Goal: Task Accomplishment & Management: Manage account settings

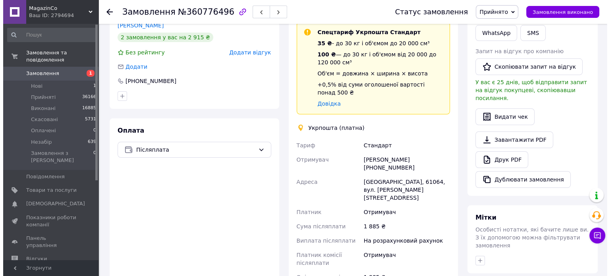
scroll to position [119, 0]
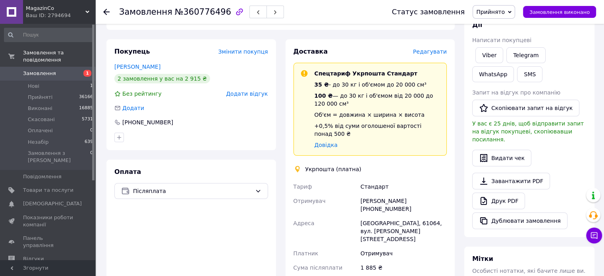
click at [428, 48] on span "Редагувати" at bounding box center [430, 51] width 34 height 6
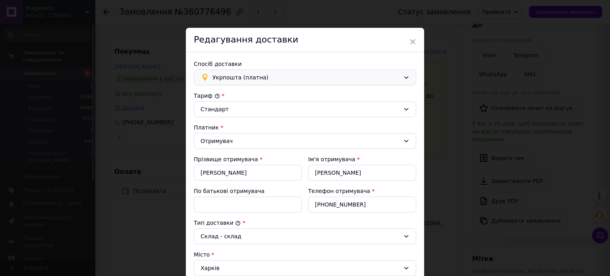
click at [277, 76] on span "Укрпошта (платна)" at bounding box center [307, 77] width 188 height 9
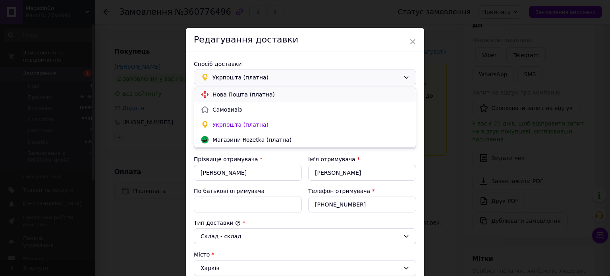
click at [238, 96] on span "Нова Пошта (платна)" at bounding box center [311, 95] width 197 height 8
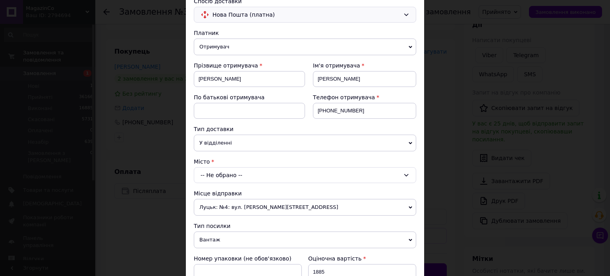
scroll to position [79, 0]
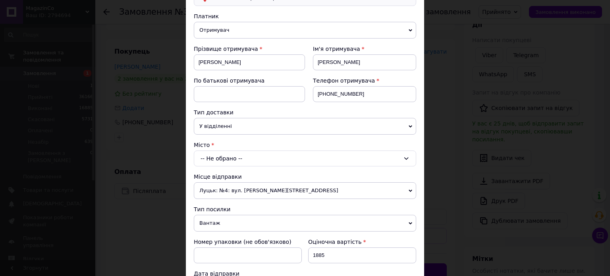
click at [236, 157] on div "-- Не обрано --" at bounding box center [305, 159] width 223 height 16
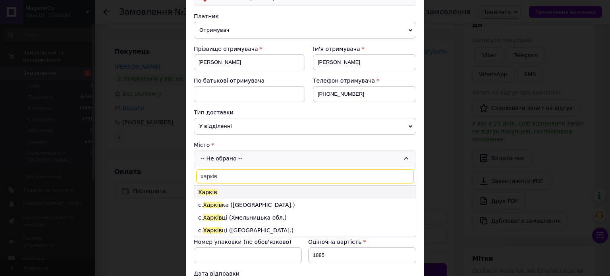
type input "харків"
click at [209, 192] on span "Харків" at bounding box center [207, 192] width 19 height 6
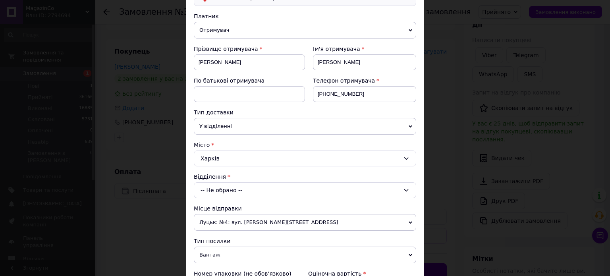
click at [225, 189] on div "-- Не обрано --" at bounding box center [305, 190] width 223 height 16
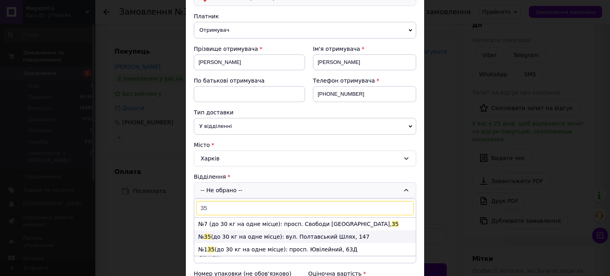
type input "35"
click at [234, 236] on li "№ 35 (до 30 кг на одне місце): вул. Полтавський Шлях, 147" at bounding box center [305, 236] width 222 height 13
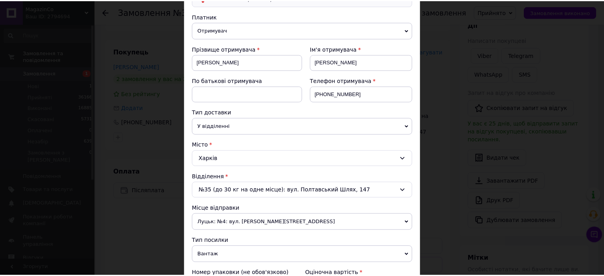
scroll to position [327, 0]
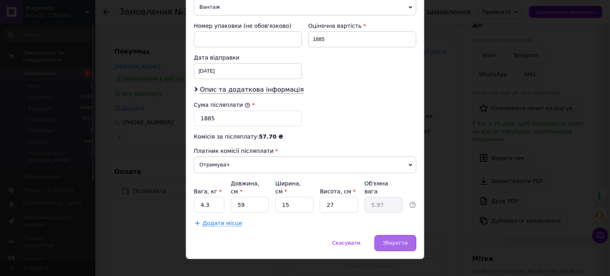
click at [402, 240] on span "Зберегти" at bounding box center [395, 243] width 25 height 6
